Goal: Use online tool/utility

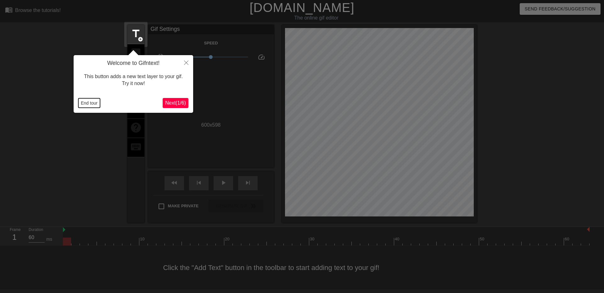
click at [88, 103] on button "End tour" at bounding box center [89, 102] width 22 height 9
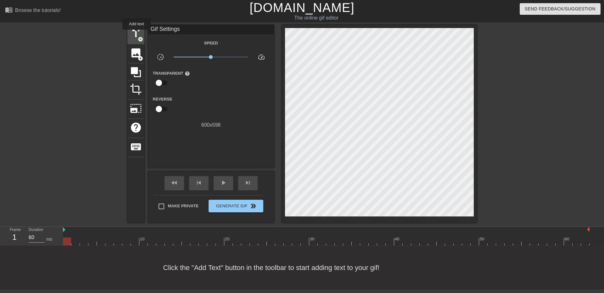
click at [137, 34] on span "title" at bounding box center [136, 34] width 12 height 12
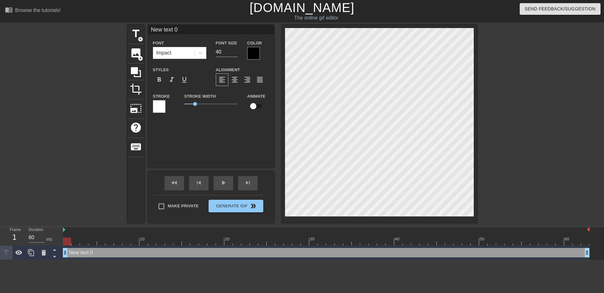
scroll to position [1, 2]
type input "K"
type textarea "K"
type input "KE"
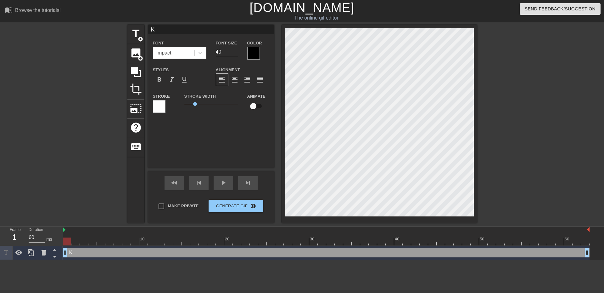
type textarea "KE"
type input "KEE"
type textarea "KEE"
type input "KEEM"
type textarea "KEEM"
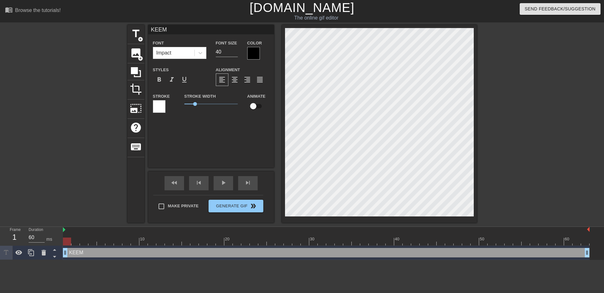
type input "KEEM0"
type textarea "KEEM0"
type input "KEEM0 o"
type textarea "KEEM0 o"
type input "KEEM0 on"
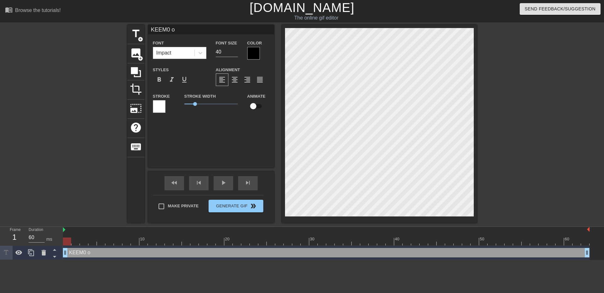
type textarea "KEEM0 on"
type input "KEEM0 on"
type textarea "KEEM0 on"
type input "KEEM0 on t"
type textarea "KEEM0 on t"
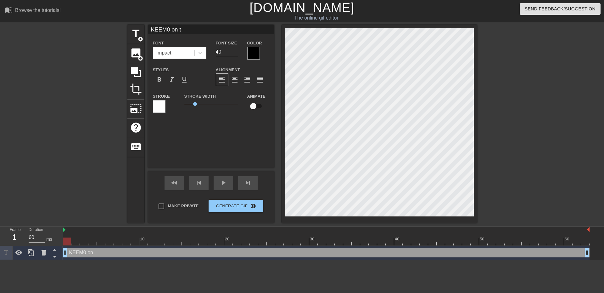
type input "KEEM0 on th"
type textarea "KEEM0 on the"
type input "KEEM0 on the"
type textarea "KEEM0 on the w"
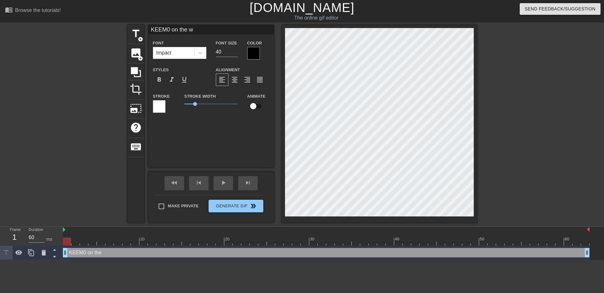
type input "KEEM0 on the wa"
type textarea "KEEM0 on the wa"
type input "KEEM0 on the war"
type textarea "KEEM0 on the war"
type input "KEEM0 on the wa"
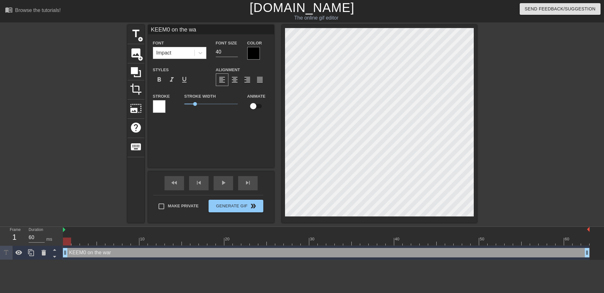
type textarea "KEEM0 on the wa"
type input "KEEM0 on the way"
type textarea "KEEM0 on the way"
type input "KEEM0 on the way"
type textarea "KEEM0 on the way"
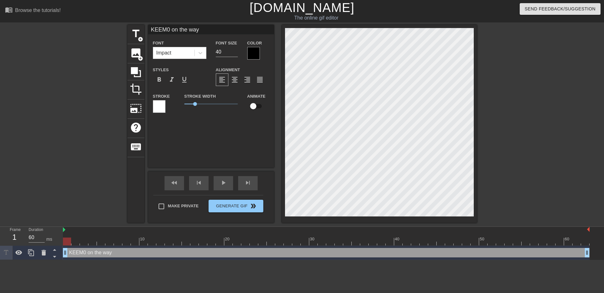
type input "KEEM0 on the way t"
type textarea "KEEM0 on the way t"
type input "KEEM0 on the way to"
type textarea "KEEM0 on the way to"
type input "KEEM0 on the way to"
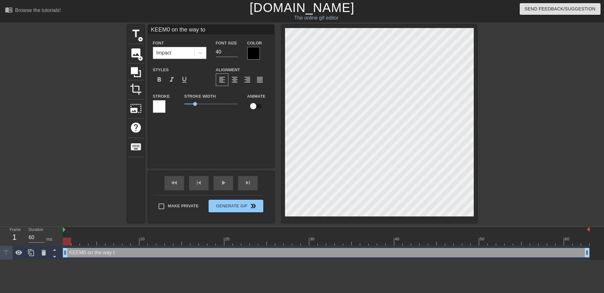
type textarea "KEEM0 on the way to"
type input "KEEM0 on the way to a"
type textarea "KEEM0 on the way to a"
type input "KEEM0 on the way to a"
type textarea "KEEM0 on the way to a"
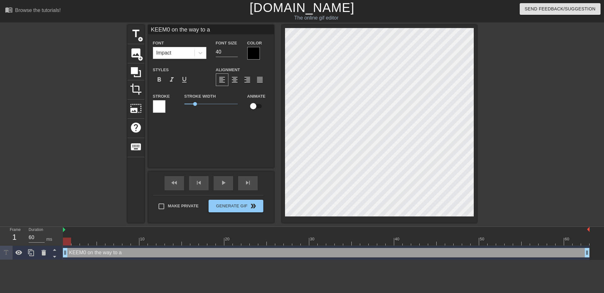
scroll to position [1, 3]
type input "KEEM0 on the way to a"
type textarea "KEEM0 on the way to a"
type input "KEEM0 on the way to a"
type textarea "KEEM0 on the way to a"
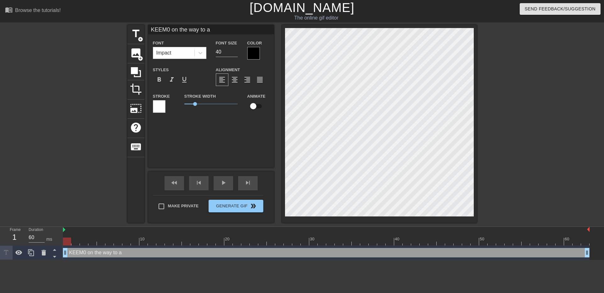
scroll to position [1, 1]
type input "KEEM0 on the way to ah"
type textarea "KEEM0 on the way to a h"
type input "KEEM0 on the way to [PERSON_NAME]"
type textarea "KEEM0 on the way to a ho"
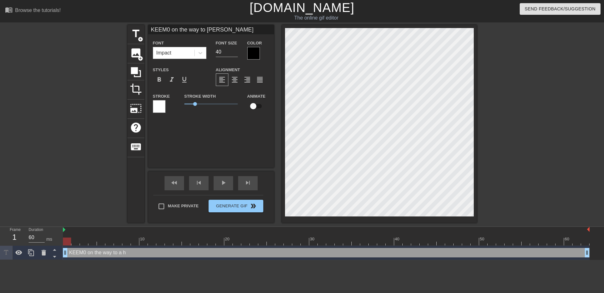
type input "KEEM0 on the way to ahou"
type textarea "KEEM0 on the way to a hou"
type input "KEEM0 on the way to ahous"
type textarea "KEEM0 on the way to a hous"
type input "KEEM0 on the way to ahouse"
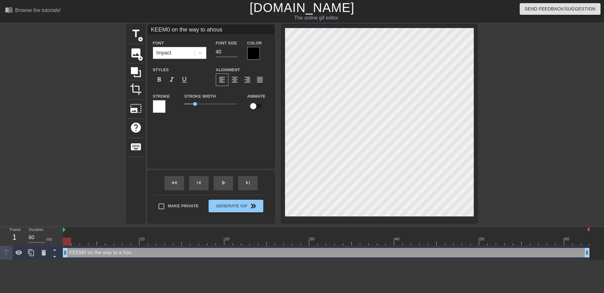
type textarea "KEEM0 on the way to a house"
type input "KEEM0 on the way to ahousew"
type textarea "KEEM0 on the way to a housew"
type input "KEEM0 on the way to ahousewa"
type textarea "KEEM0 on the way to a housewa"
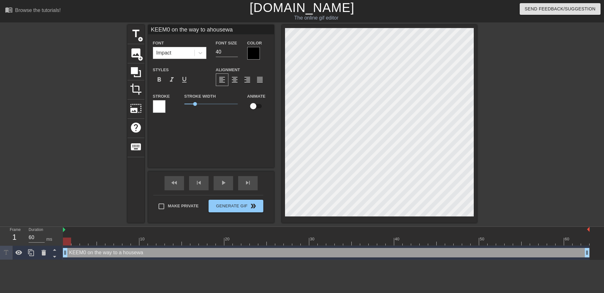
type input "KEEM0 on the way to ahousewar"
type textarea "KEEM0 on the way to a housewar"
type input "KEEM0 on the way to ahousewarm"
type textarea "KEEM0 on the way to a housewarm"
type input "KEEM0 on the way to ahousewarmi"
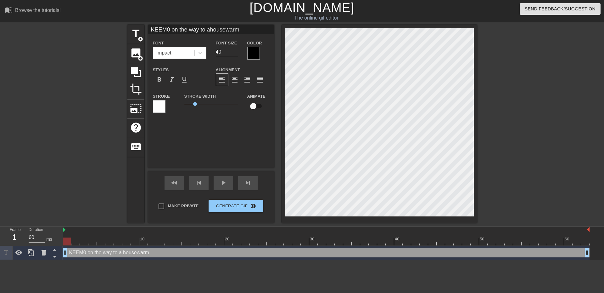
type textarea "KEEM0 on the way to a housewarmi"
type input "KEEM0 on the way to ahousewarmin"
type textarea "KEEM0 on the way to a housewarming"
type input "KEEM0 on the way to ahousewarming"
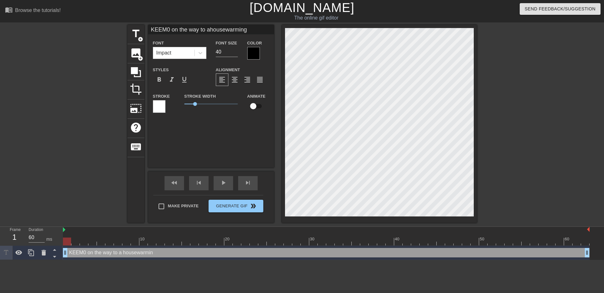
type textarea "KEEM0 on the way to a housewarming"
type input "KEEM0 on the way to ahousewarming p"
type textarea "KEEM0 on the way to a housewarming p"
type input "KEEM0 on the way to ahousewarming pa"
type textarea "KEEM0 on the way to a housewarming pa"
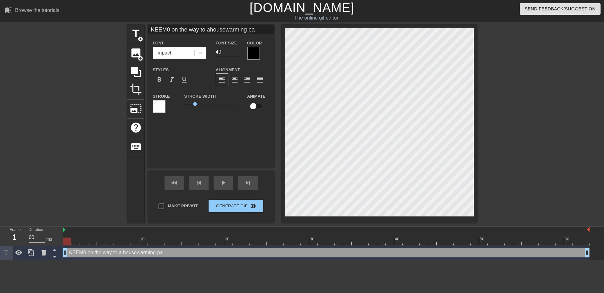
type input "KEEM0 on the way to ahousewarming par"
type textarea "KEEM0 on the way to a housewarming par"
type input "KEEM0 on the way to ahousewarming part"
type textarea "KEEM0 on the way to a housewarming part"
type input "KEEM0 on the way to ahousewarming party"
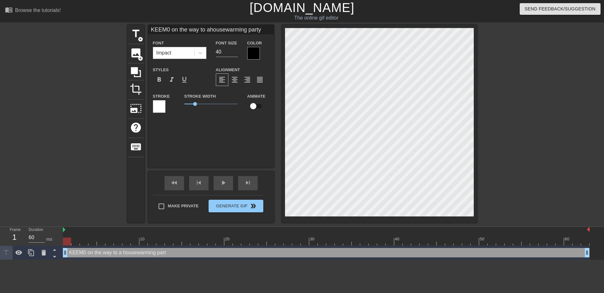
scroll to position [1, 3]
type textarea "KEEM0 on the way to a housewarming party"
click at [231, 76] on span "format_align_center" at bounding box center [235, 80] width 8 height 8
click at [226, 186] on div "play_arrow" at bounding box center [224, 183] width 20 height 14
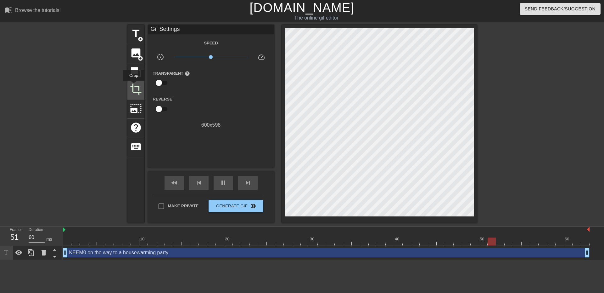
click at [134, 86] on span "crop" at bounding box center [136, 89] width 12 height 12
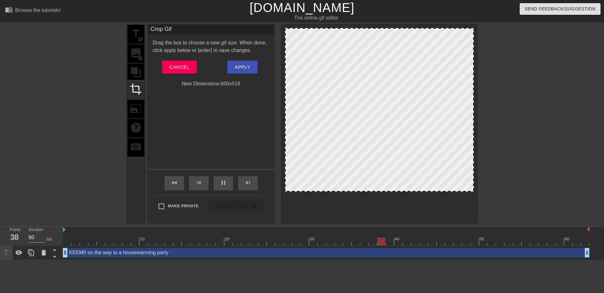
drag, startPoint x: 382, startPoint y: 216, endPoint x: 389, endPoint y: 191, distance: 25.8
click at [389, 191] on div at bounding box center [379, 190] width 187 height 3
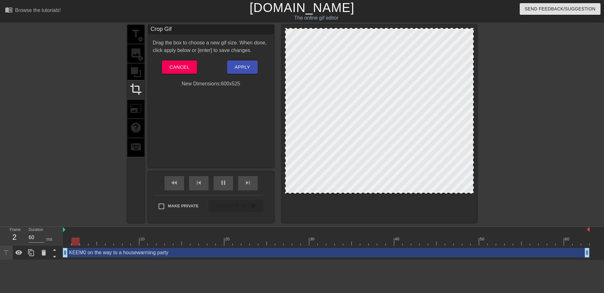
click at [393, 193] on div at bounding box center [379, 192] width 187 height 3
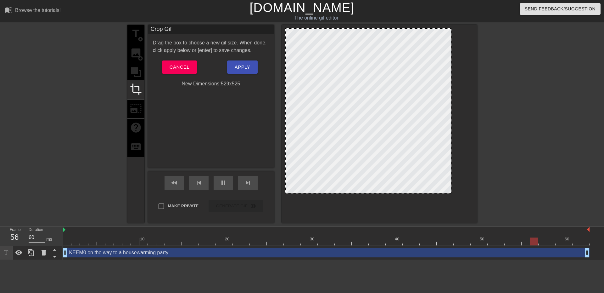
drag, startPoint x: 473, startPoint y: 90, endPoint x: 451, endPoint y: 97, distance: 23.5
click at [451, 97] on div at bounding box center [450, 111] width 3 height 164
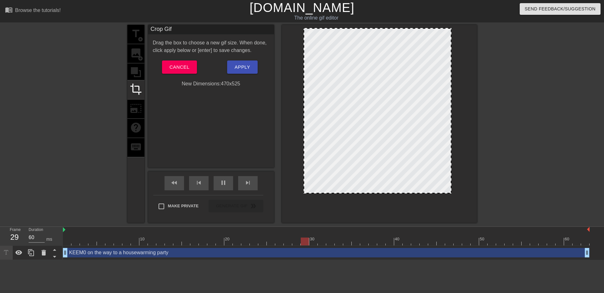
drag, startPoint x: 286, startPoint y: 121, endPoint x: 305, endPoint y: 122, distance: 18.6
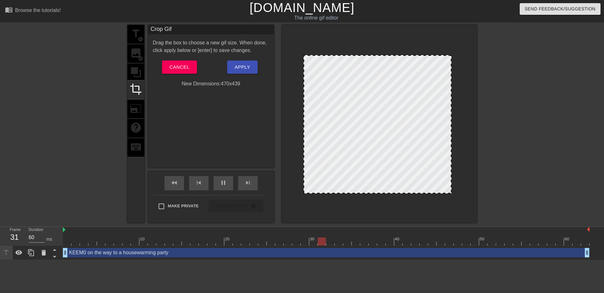
drag, startPoint x: 380, startPoint y: 29, endPoint x: 384, endPoint y: 56, distance: 27.4
click at [246, 66] on span "Apply" at bounding box center [242, 67] width 15 height 8
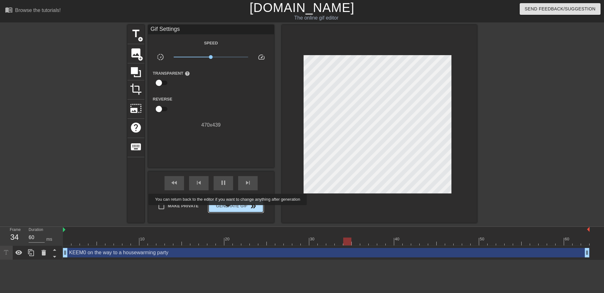
click at [228, 209] on button "Generate Gif double_arrow" at bounding box center [236, 205] width 54 height 13
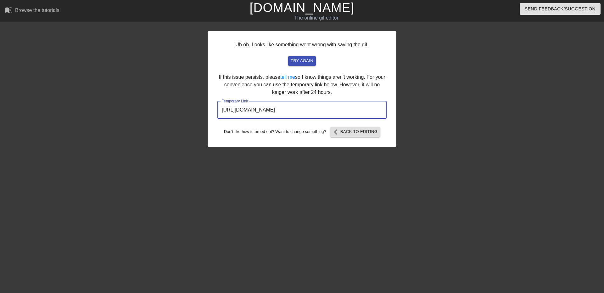
click at [355, 111] on input "[URL][DOMAIN_NAME]" at bounding box center [301, 110] width 169 height 18
